Goal: Book appointment/travel/reservation

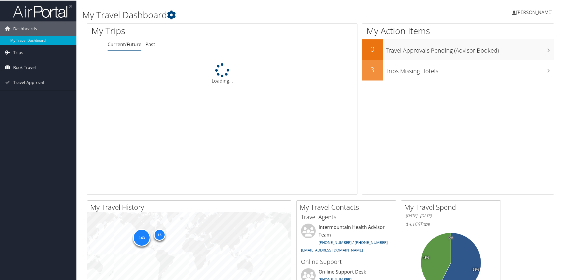
click at [23, 64] on span "Book Travel" at bounding box center [24, 67] width 23 height 15
click at [32, 99] on link "Book/Manage Online Trips" at bounding box center [38, 96] width 76 height 9
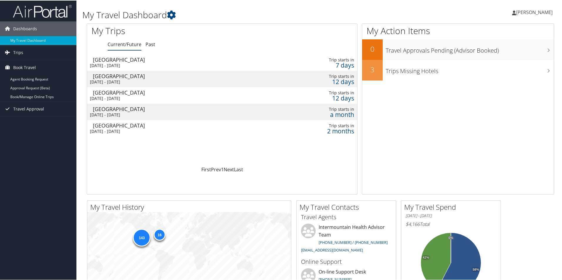
click at [152, 78] on div "[GEOGRAPHIC_DATA]" at bounding box center [176, 75] width 166 height 5
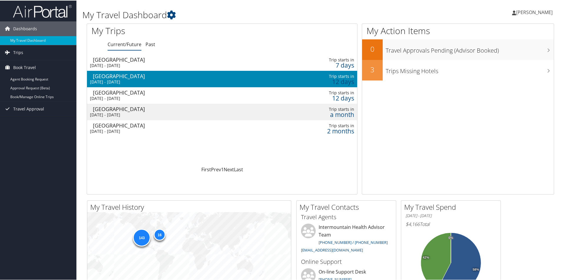
click at [152, 78] on div "[GEOGRAPHIC_DATA]" at bounding box center [176, 75] width 166 height 5
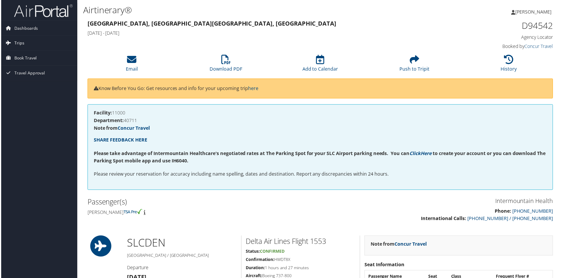
click at [21, 43] on span "Trips" at bounding box center [18, 43] width 10 height 15
click at [28, 71] on link "Trips Missing Hotels" at bounding box center [38, 72] width 76 height 9
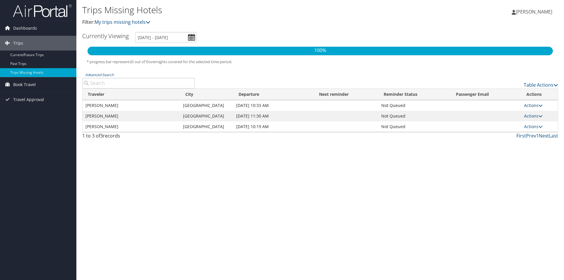
click at [526, 104] on link "Actions" at bounding box center [533, 106] width 19 height 6
click at [303, 213] on div "Trips Missing Hotels Filter: My trips missing hotels Camisha Chadwick Camisha C…" at bounding box center [320, 140] width 488 height 280
